Goal: Task Accomplishment & Management: Complete application form

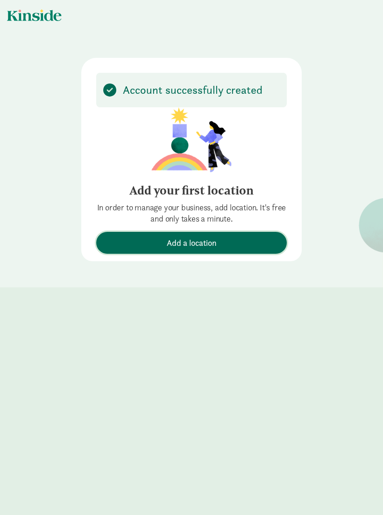
click at [190, 244] on span "Add a location" at bounding box center [192, 243] width 50 height 13
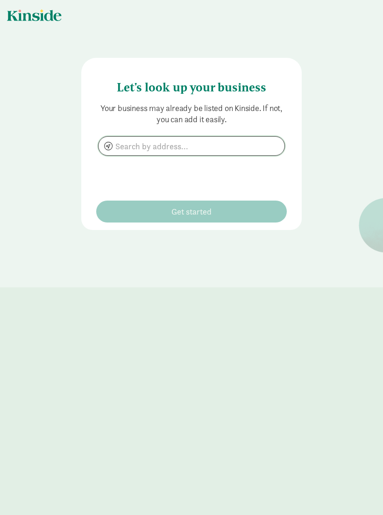
click at [163, 147] on input at bounding box center [192, 146] width 186 height 19
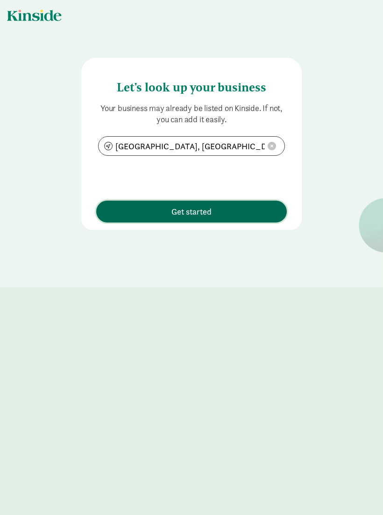
click at [195, 212] on span "Get started" at bounding box center [191, 211] width 40 height 13
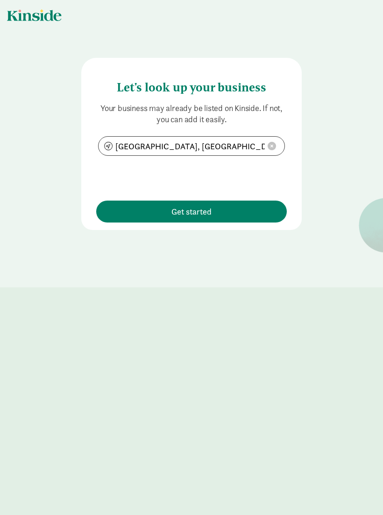
type input "[GEOGRAPHIC_DATA], [GEOGRAPHIC_DATA]"
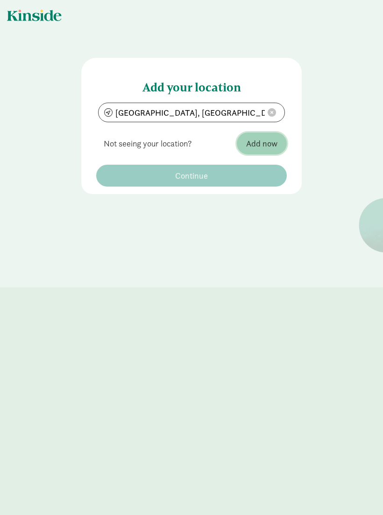
click at [262, 143] on span "Add now" at bounding box center [261, 143] width 31 height 13
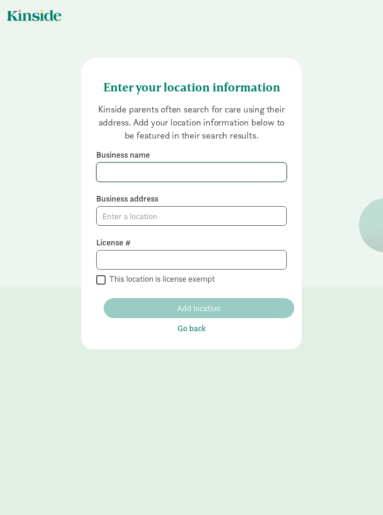
click at [116, 170] on input at bounding box center [192, 172] width 190 height 19
type input "Learning by Play Childcare"
click at [119, 216] on input at bounding box center [192, 216] width 190 height 19
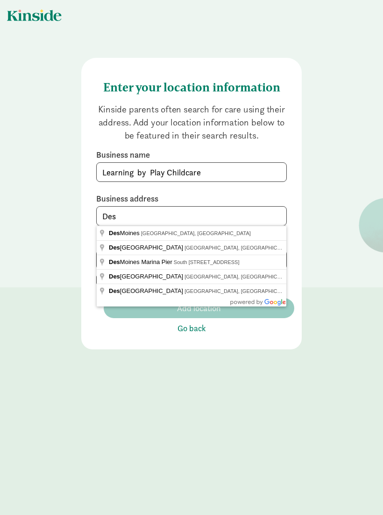
type input "[GEOGRAPHIC_DATA], [GEOGRAPHIC_DATA], [GEOGRAPHIC_DATA]"
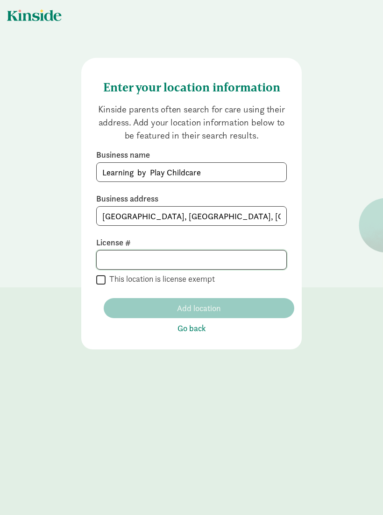
click at [116, 256] on input at bounding box center [192, 260] width 190 height 19
type input "4"
type input "6"
type input "2422000"
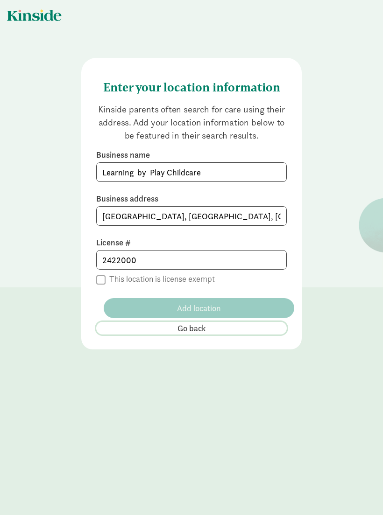
click at [195, 333] on span "Go back" at bounding box center [191, 328] width 28 height 13
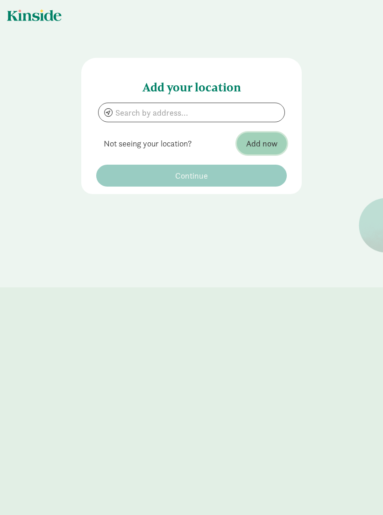
click at [262, 146] on span "Add now" at bounding box center [261, 143] width 31 height 13
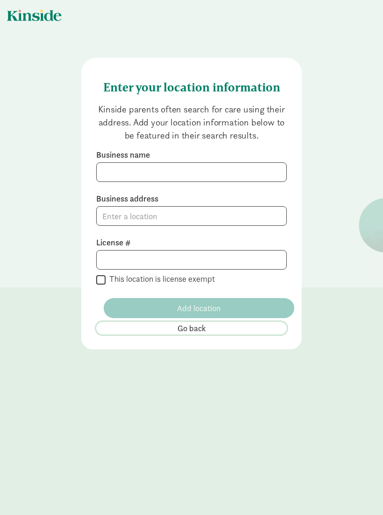
click at [195, 329] on span "Go back" at bounding box center [191, 328] width 28 height 13
